Goal: Navigation & Orientation: Find specific page/section

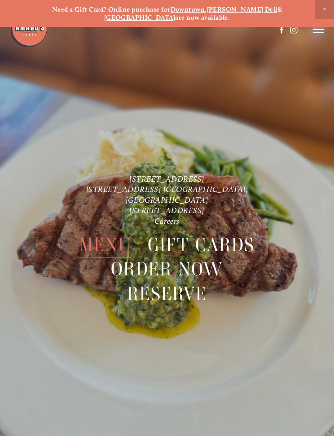
click at [239, 346] on div at bounding box center [167, 218] width 334 height 436
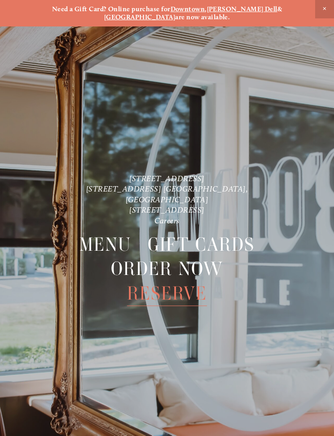
scroll to position [1, 0]
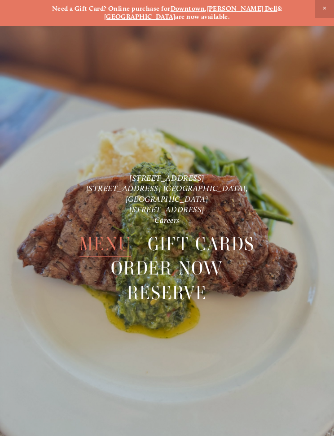
click at [105, 232] on span "Menu" at bounding box center [105, 244] width 52 height 25
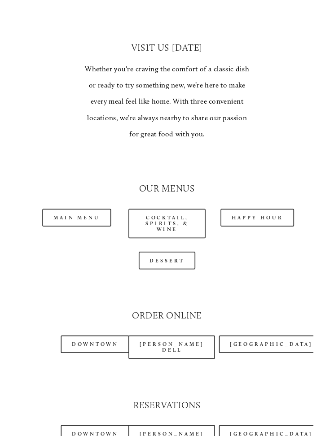
scroll to position [707, 0]
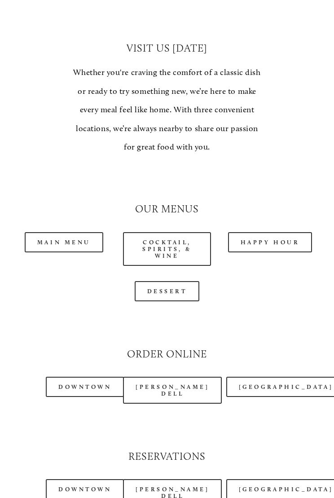
click at [74, 232] on link "Main Menu" at bounding box center [64, 242] width 79 height 20
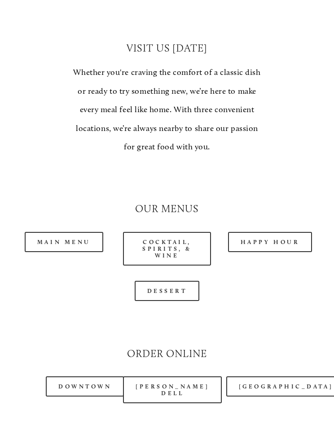
scroll to position [732, 0]
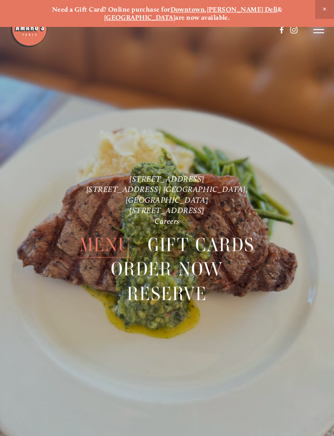
click at [115, 233] on span "Menu" at bounding box center [105, 245] width 52 height 25
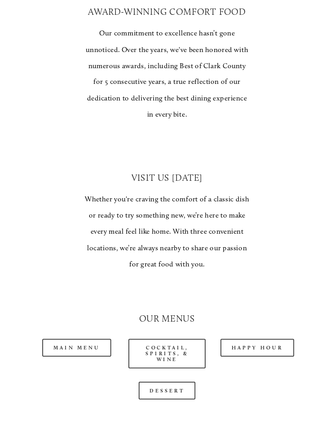
scroll to position [553, 0]
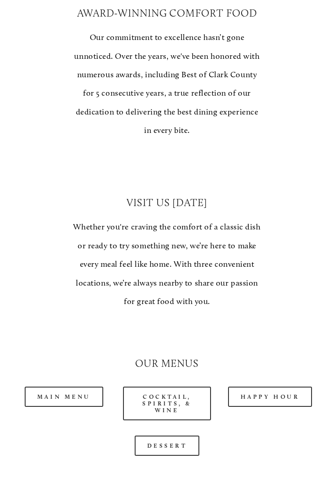
click at [263, 386] on link "Happy Hour" at bounding box center [270, 396] width 84 height 20
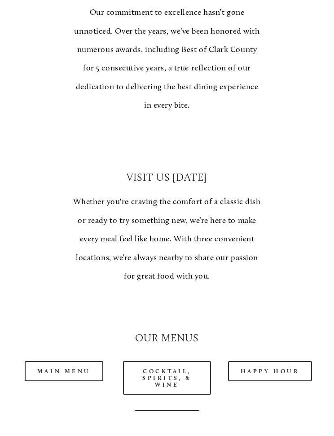
scroll to position [578, 0]
